Goal: Entertainment & Leisure: Consume media (video, audio)

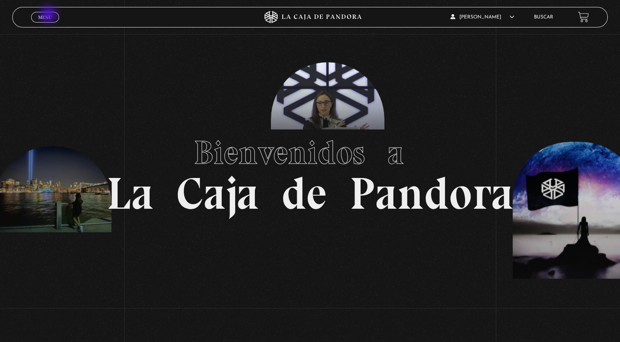
click at [49, 15] on span "Menu" at bounding box center [45, 17] width 14 height 5
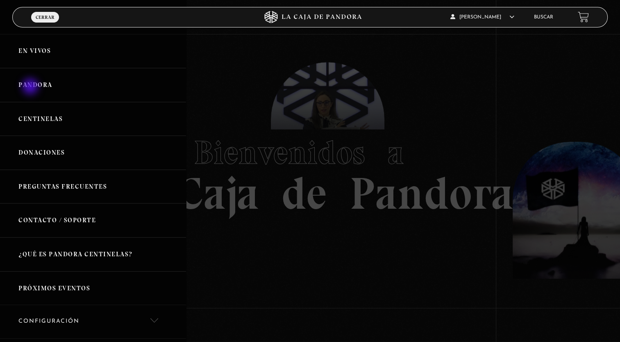
click at [31, 87] on link "Pandora" at bounding box center [93, 85] width 186 height 34
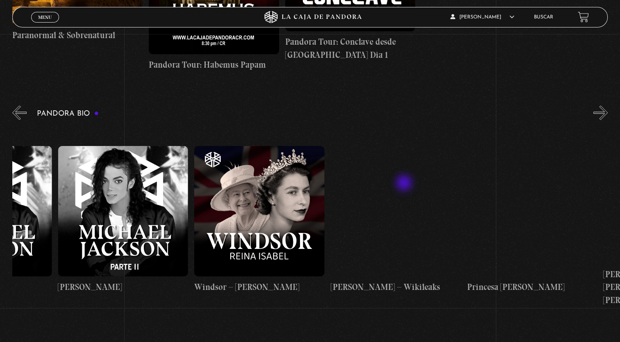
scroll to position [0, 2272]
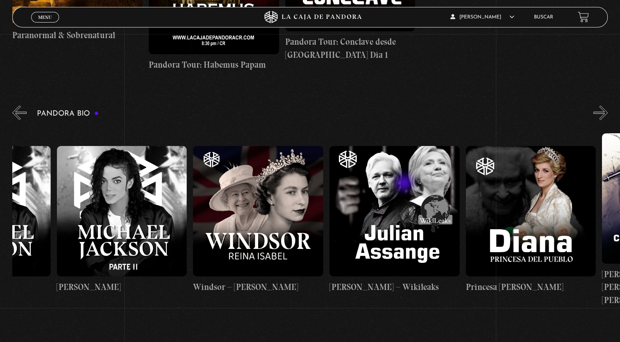
click at [403, 216] on figure at bounding box center [394, 211] width 130 height 130
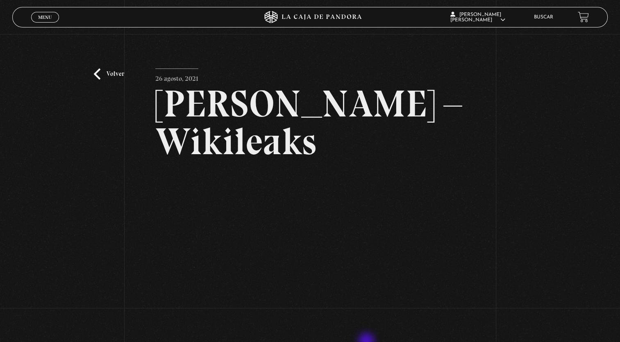
scroll to position [41, 0]
